Goal: Navigation & Orientation: Find specific page/section

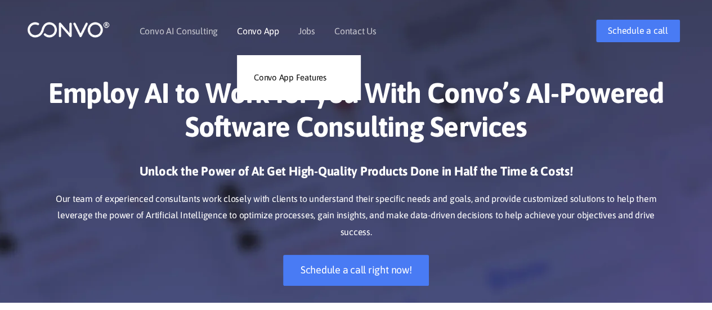
click at [255, 30] on link "Convo App" at bounding box center [258, 30] width 42 height 9
